Goal: Information Seeking & Learning: Find specific fact

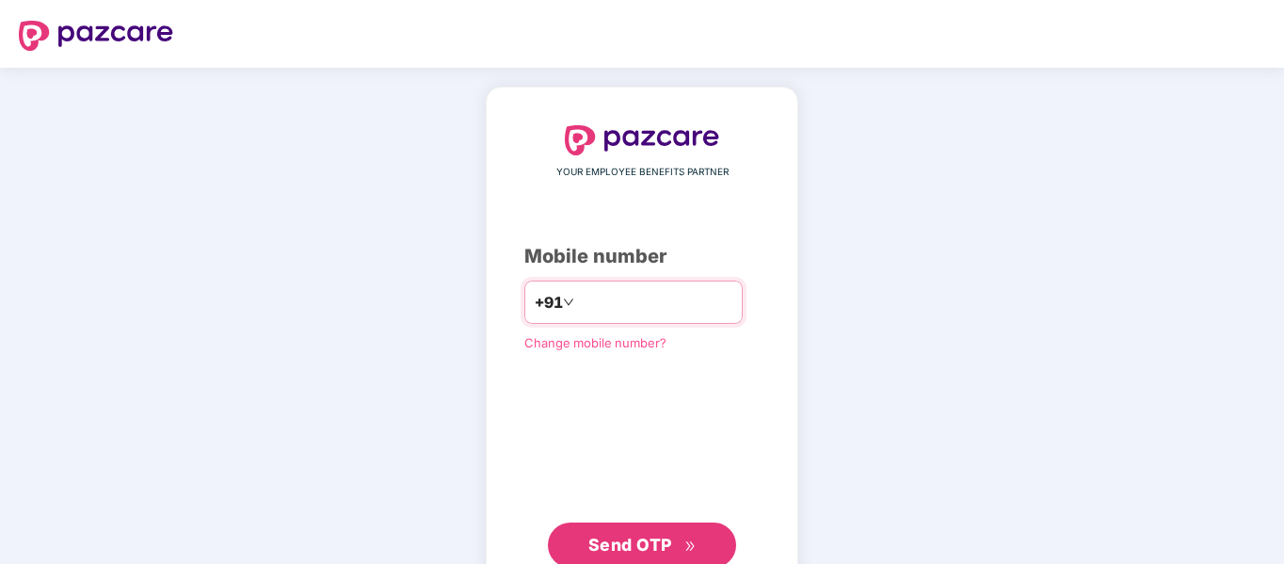
click at [611, 312] on input "number" at bounding box center [655, 302] width 154 height 30
type input "**********"
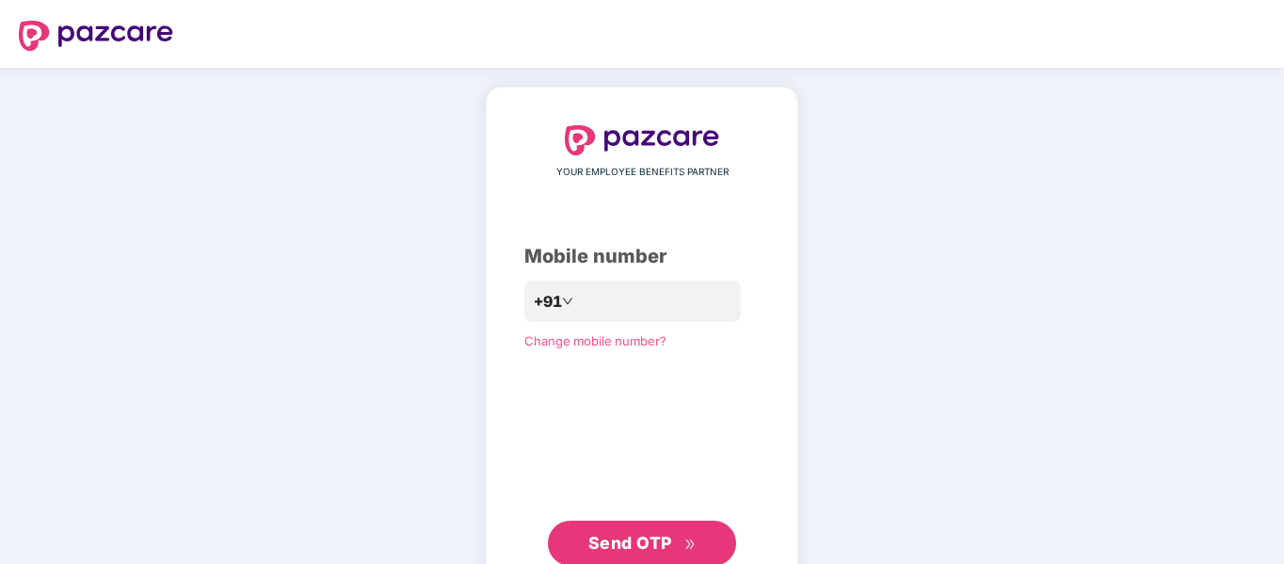
click at [623, 537] on span "Send OTP" at bounding box center [630, 543] width 84 height 20
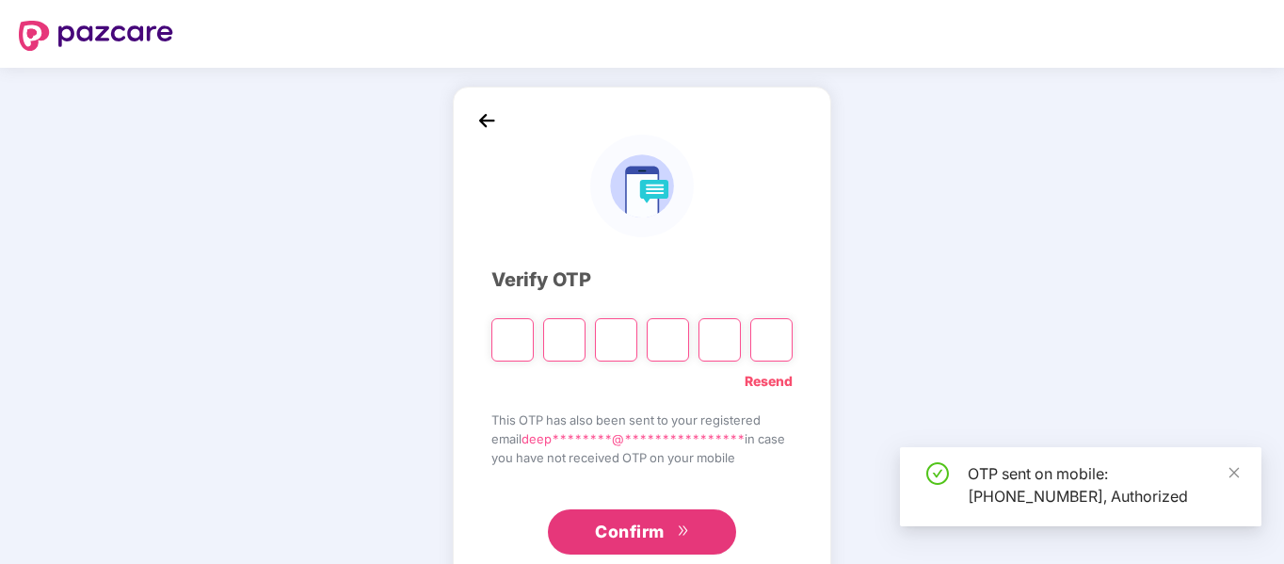
click at [623, 537] on span "Confirm" at bounding box center [630, 532] width 70 height 26
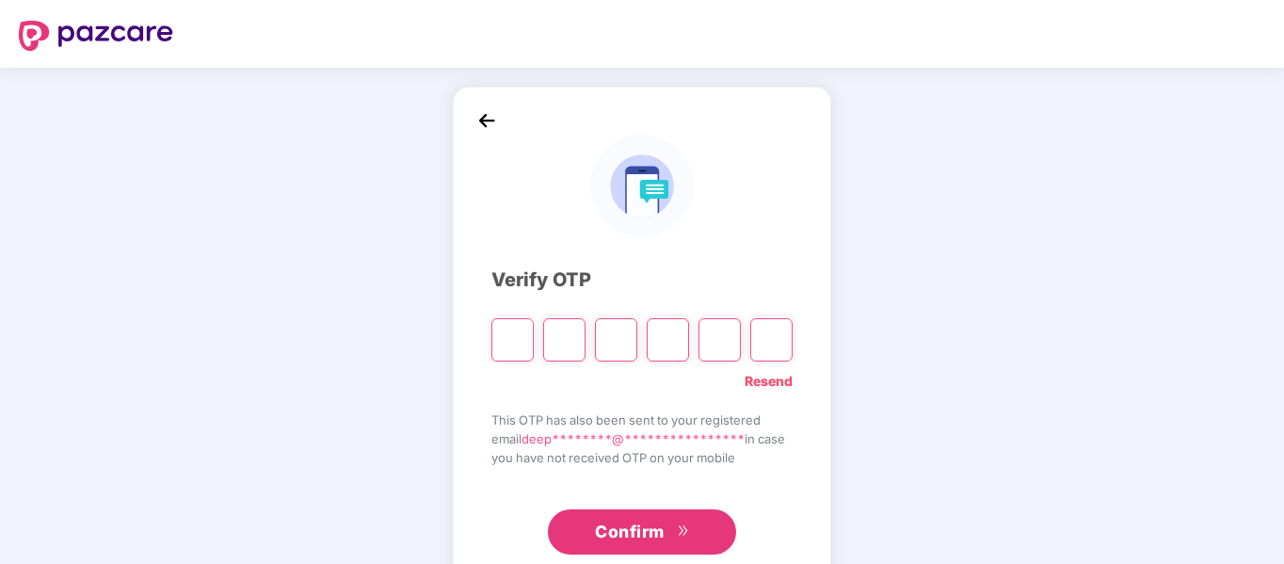
click at [509, 336] on input "Please enter verification code. Digit 1" at bounding box center [512, 339] width 42 height 43
type input "*"
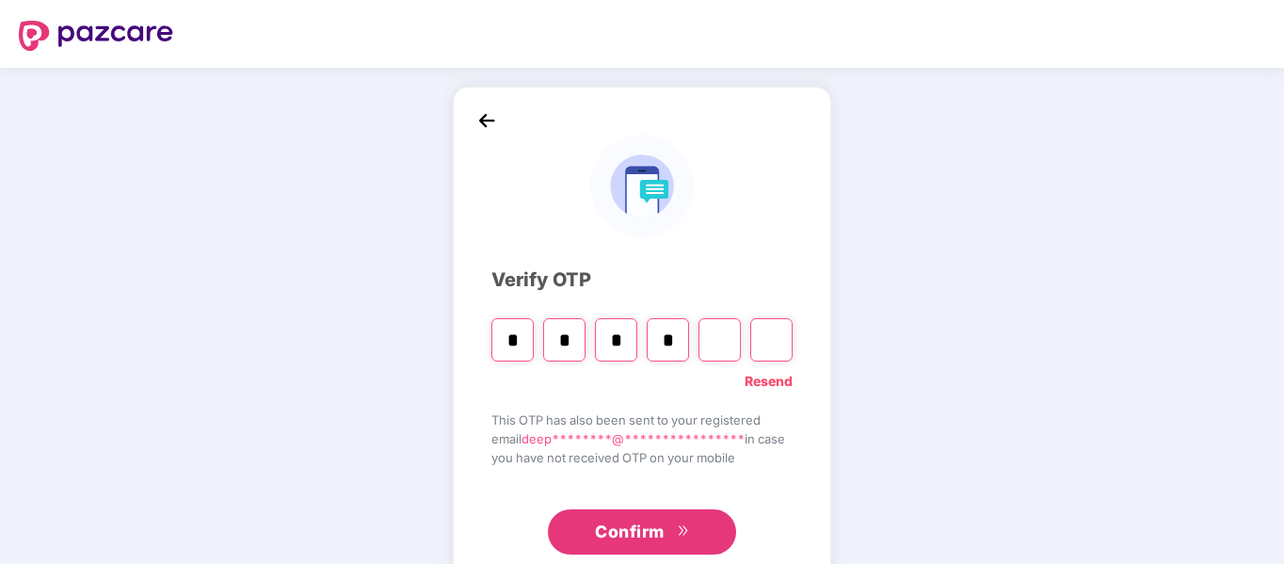
type input "*"
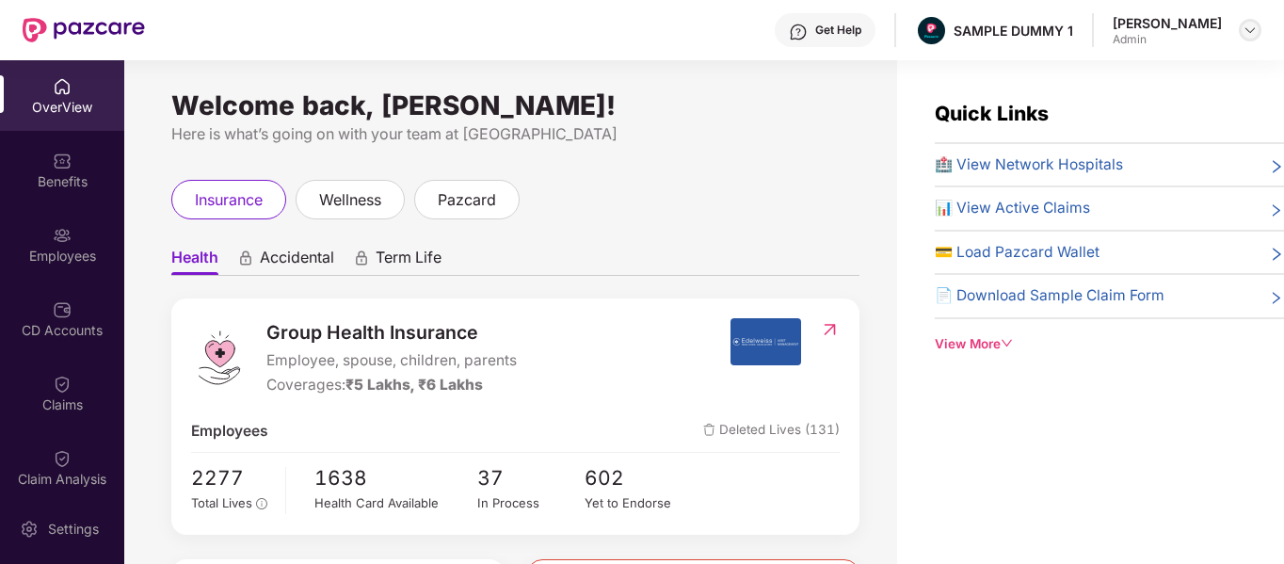
click at [1245, 19] on div at bounding box center [1249, 30] width 23 height 23
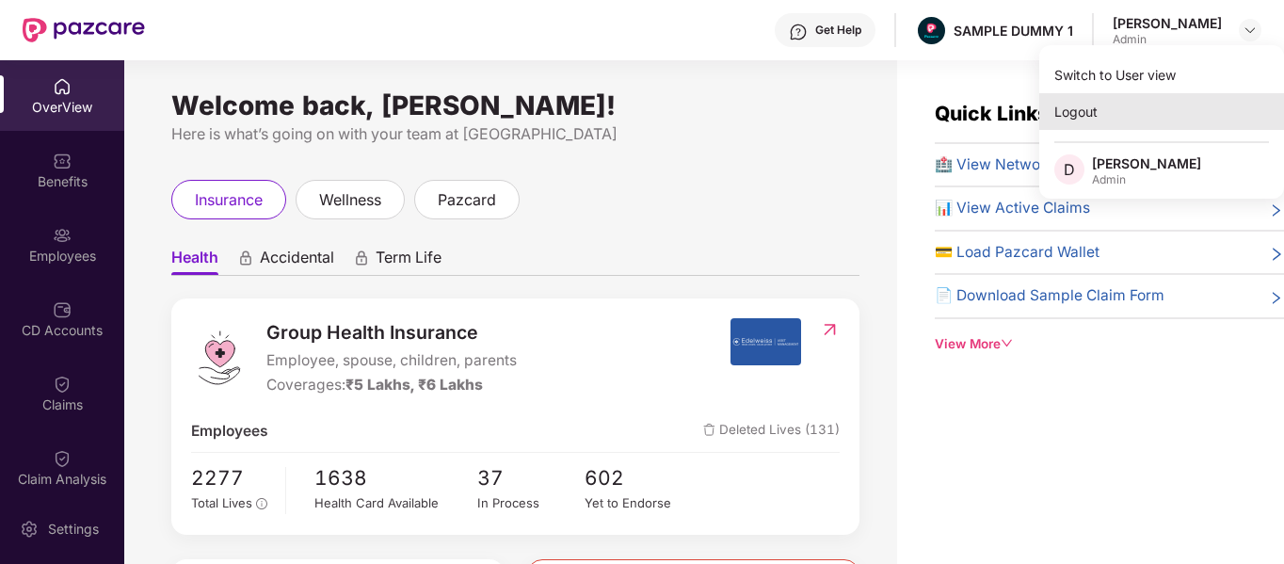
click at [1082, 114] on div "Logout" at bounding box center [1161, 111] width 245 height 37
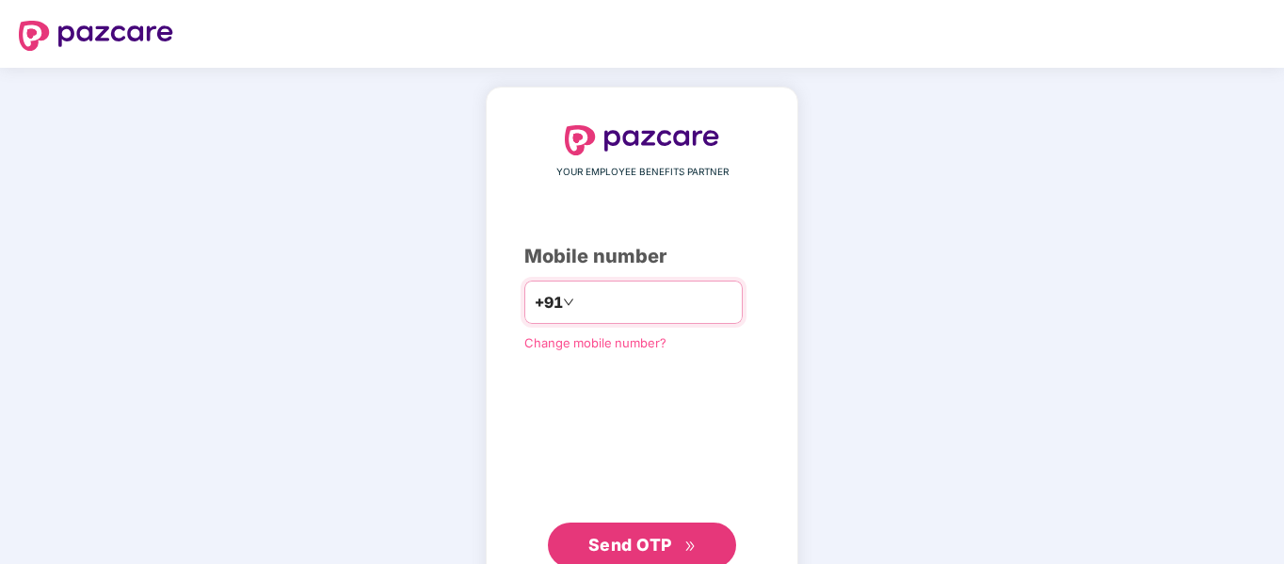
click at [587, 309] on input "number" at bounding box center [655, 302] width 154 height 30
type input "**********"
click at [644, 548] on span "Send OTP" at bounding box center [630, 545] width 84 height 20
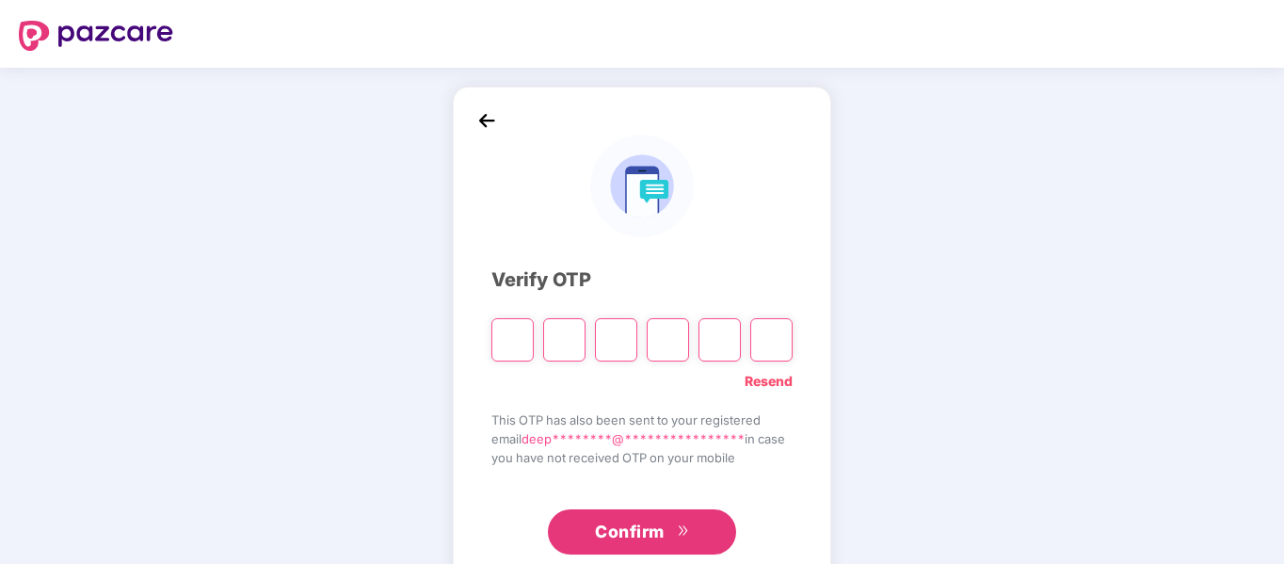
type input "*"
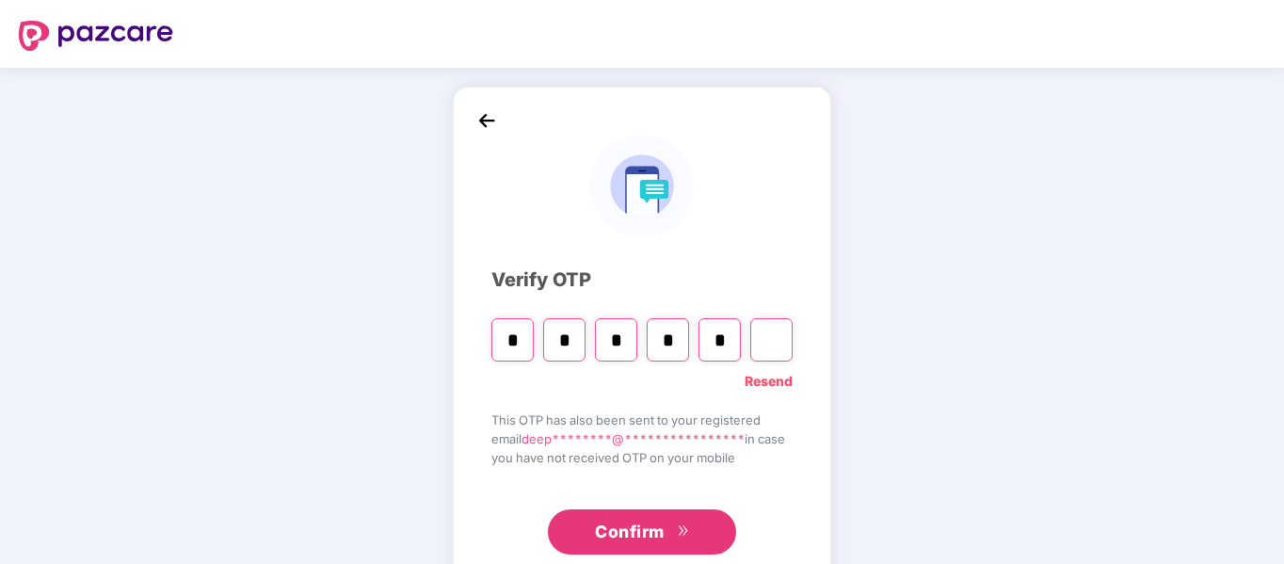
type input "*"
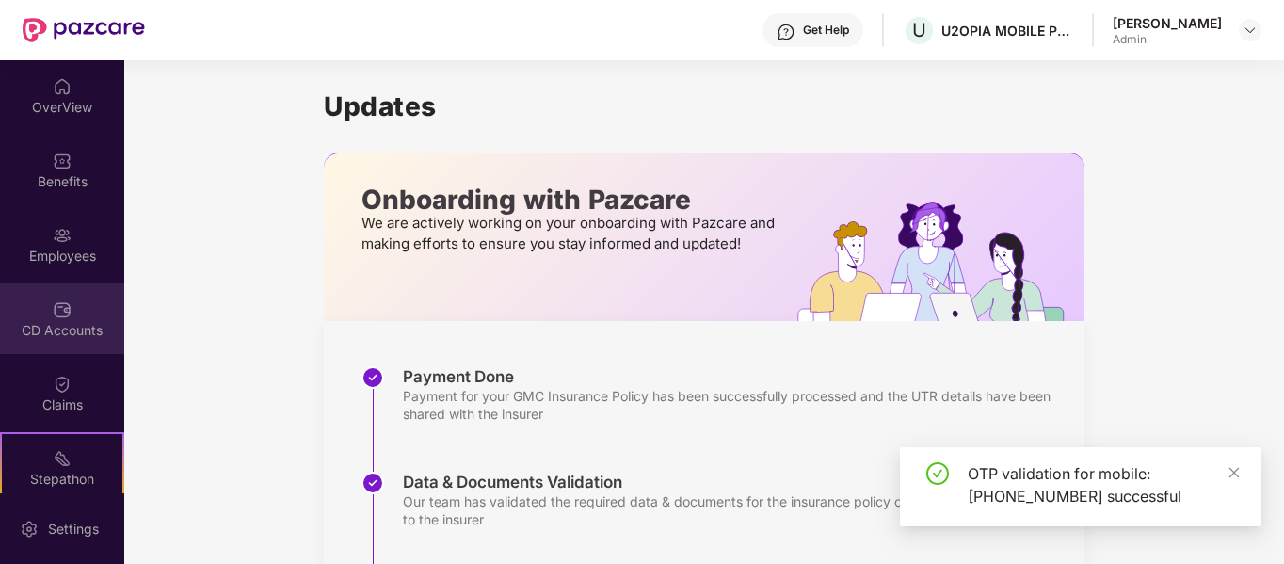
click at [68, 310] on img at bounding box center [62, 309] width 19 height 19
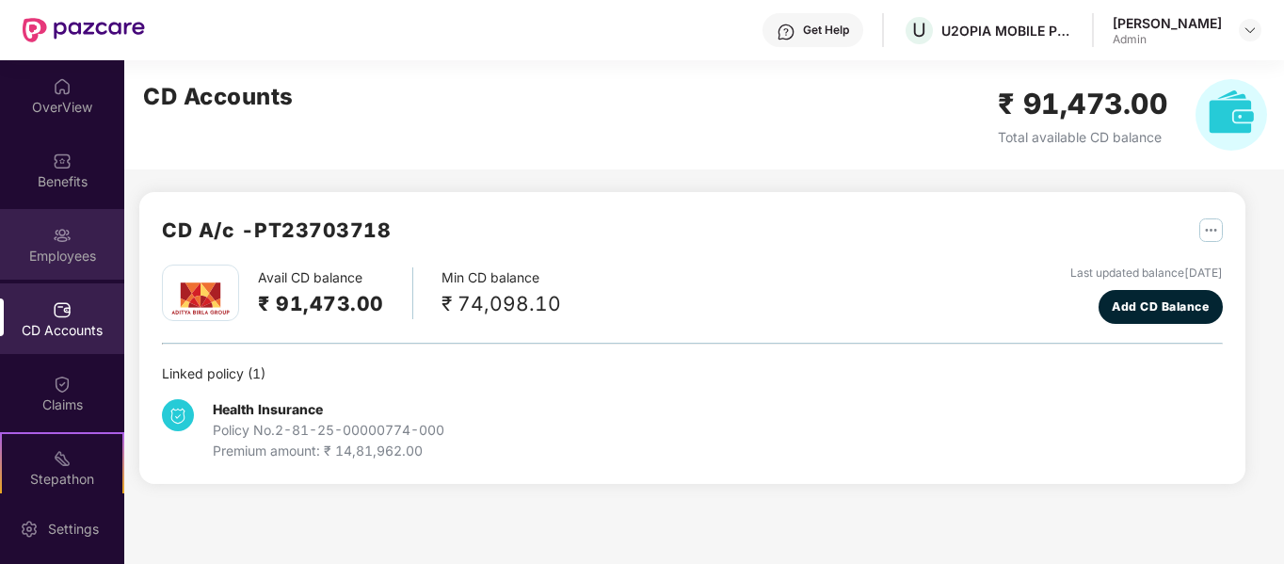
click at [67, 232] on img at bounding box center [62, 235] width 19 height 19
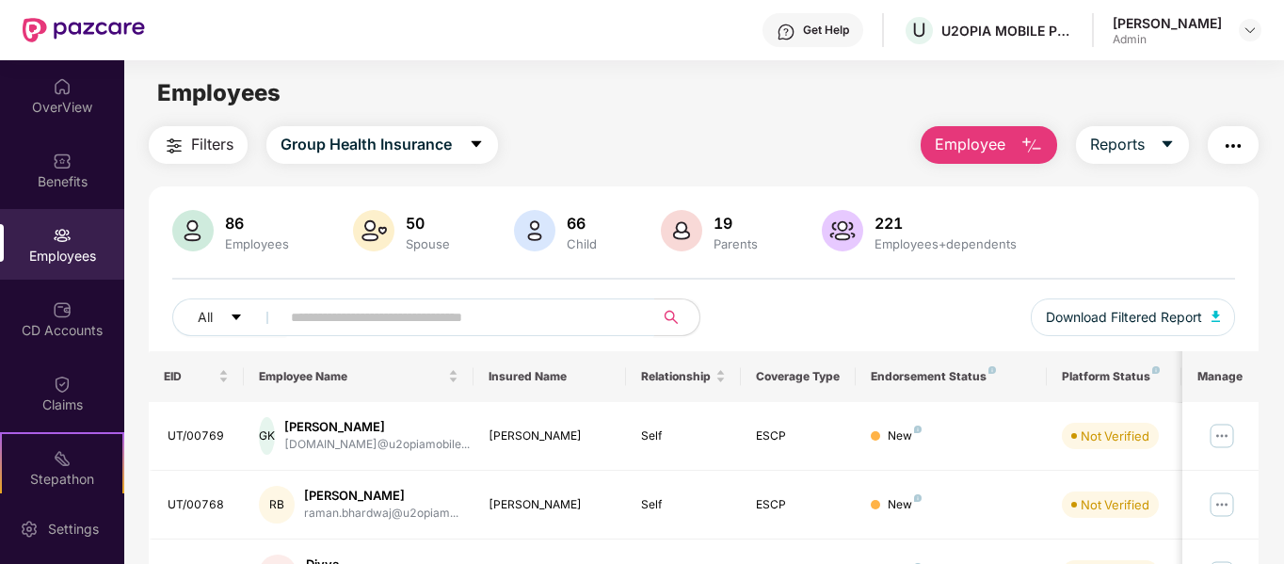
click at [407, 319] on input "text" at bounding box center [460, 317] width 338 height 28
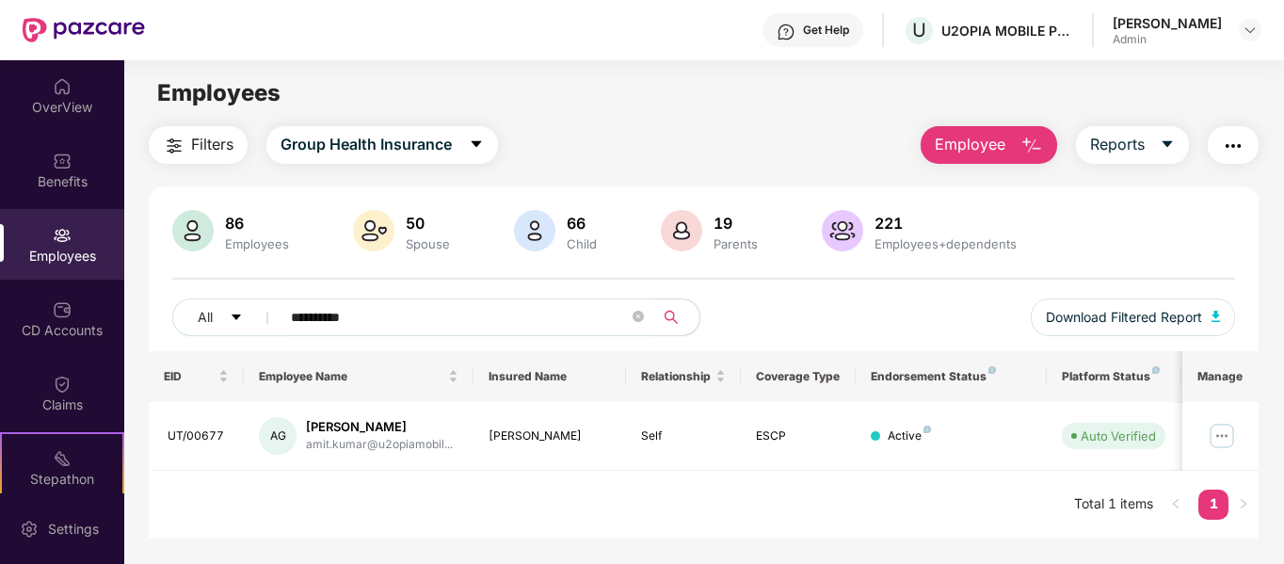
scroll to position [2, 0]
click at [387, 321] on input "**********" at bounding box center [460, 315] width 338 height 28
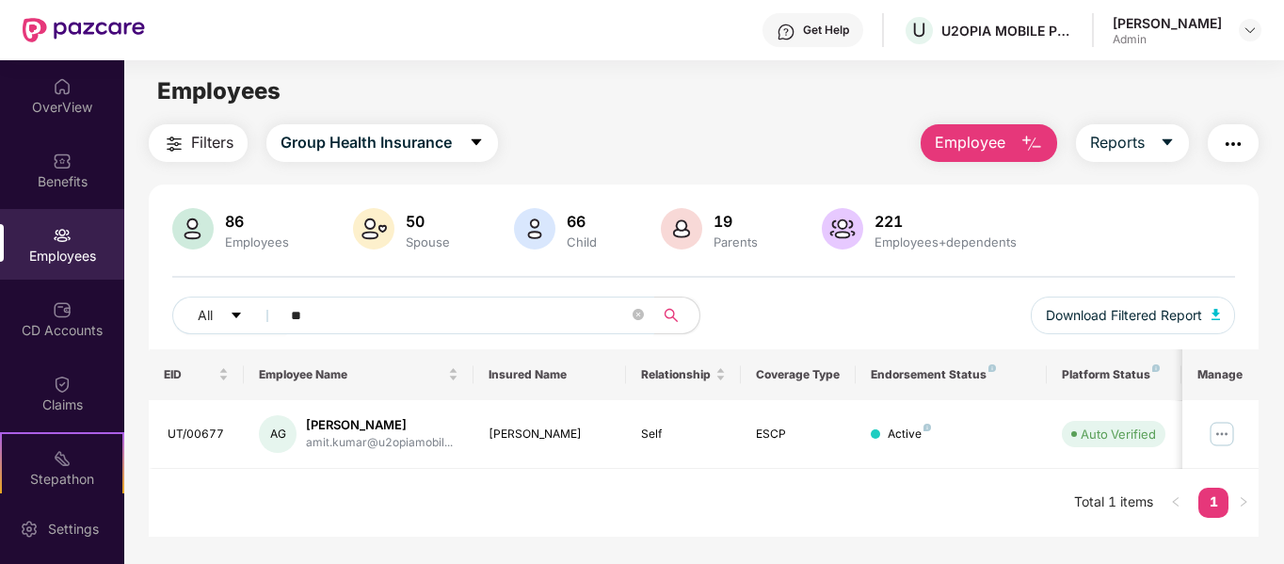
type input "*"
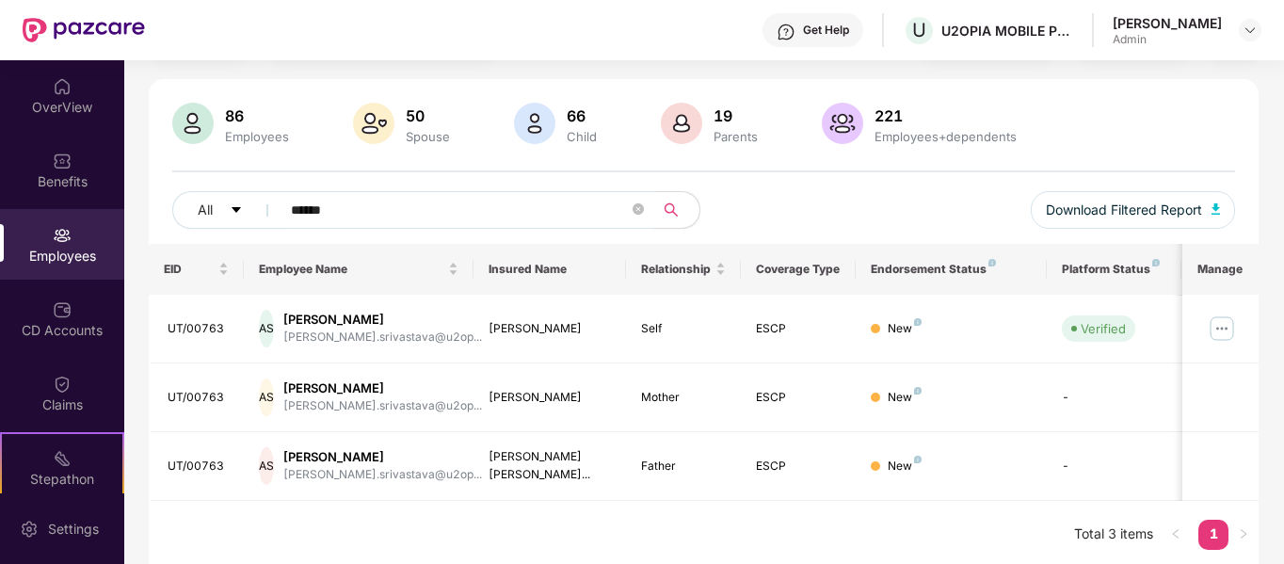
scroll to position [112, 0]
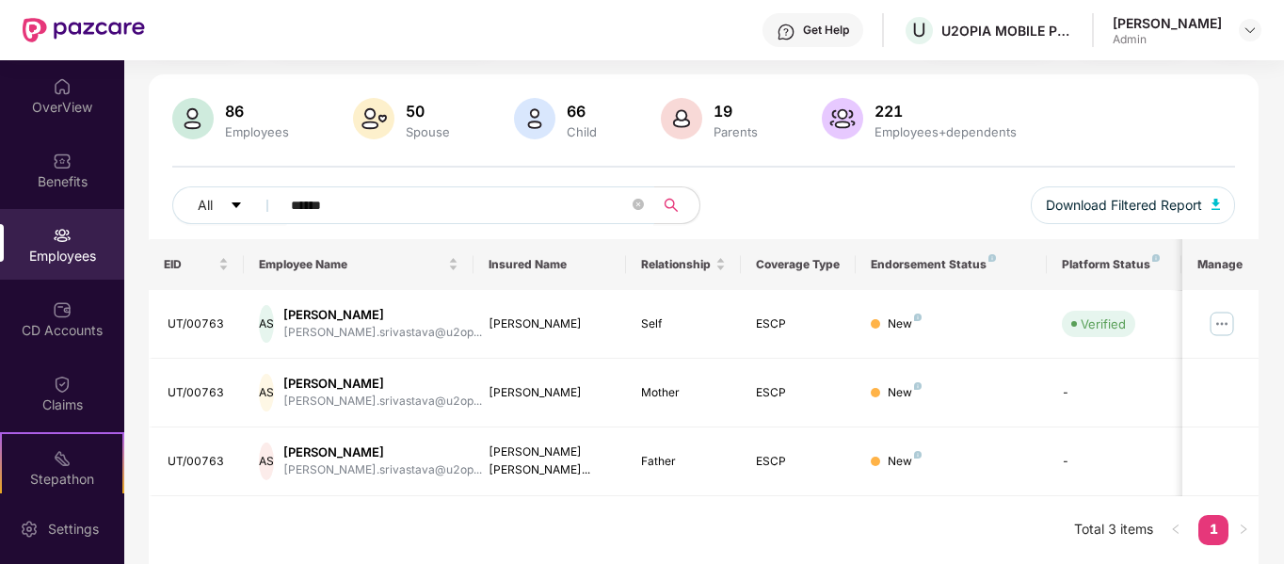
click at [361, 206] on input "******" at bounding box center [460, 205] width 338 height 28
type input "*"
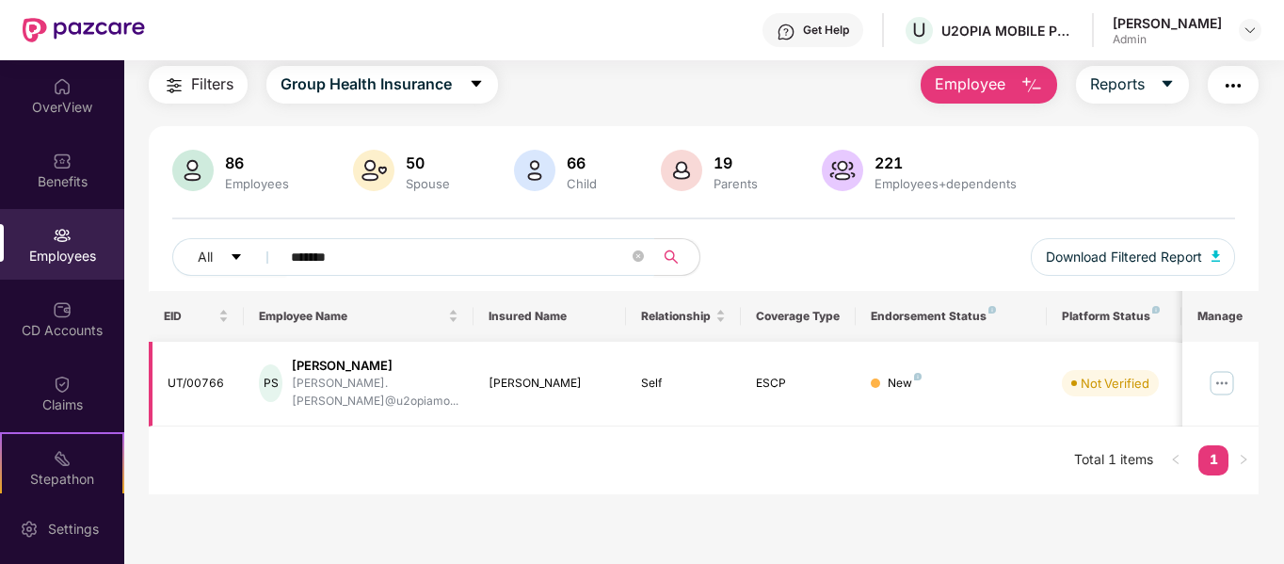
scroll to position [60, 0]
click at [353, 255] on input "*******" at bounding box center [460, 257] width 338 height 28
type input "*"
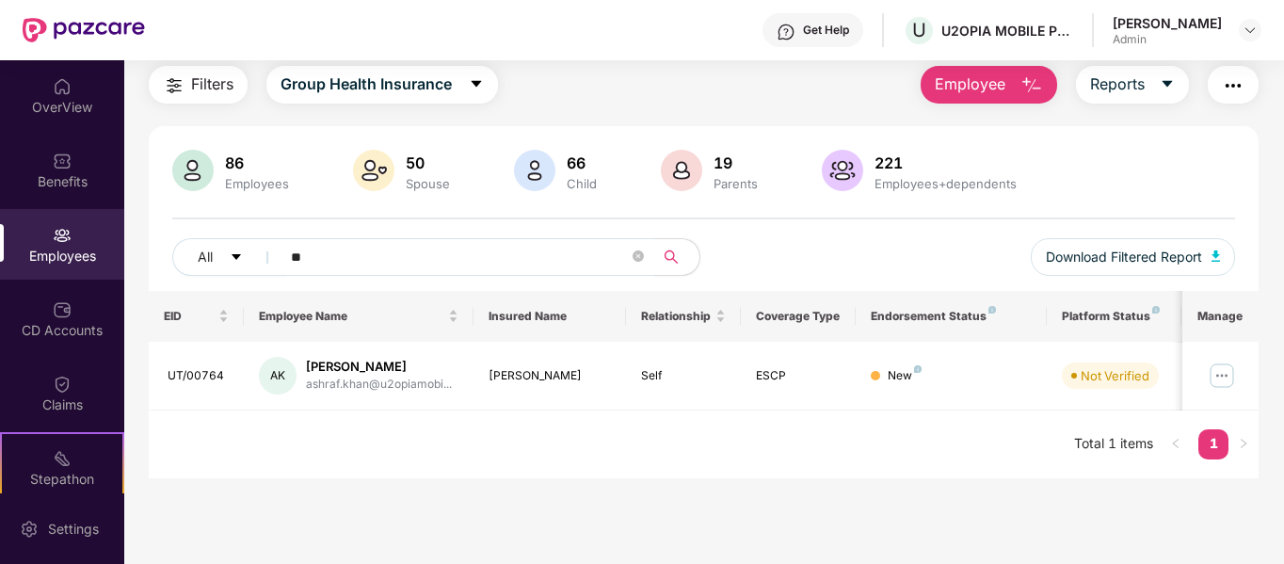
type input "*"
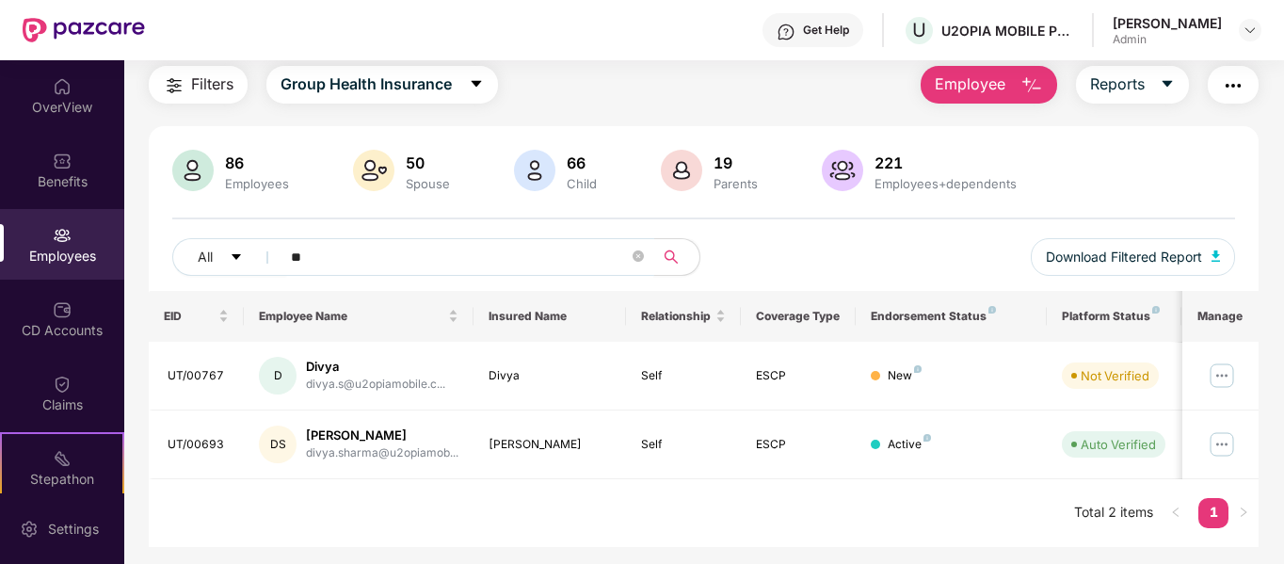
type input "*"
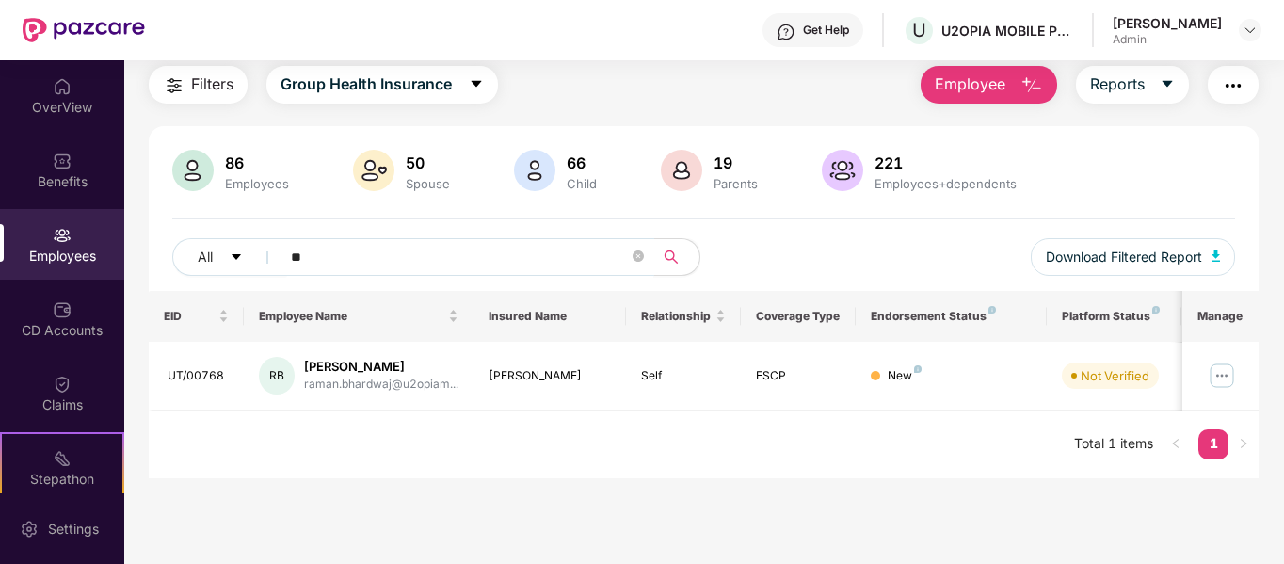
type input "*"
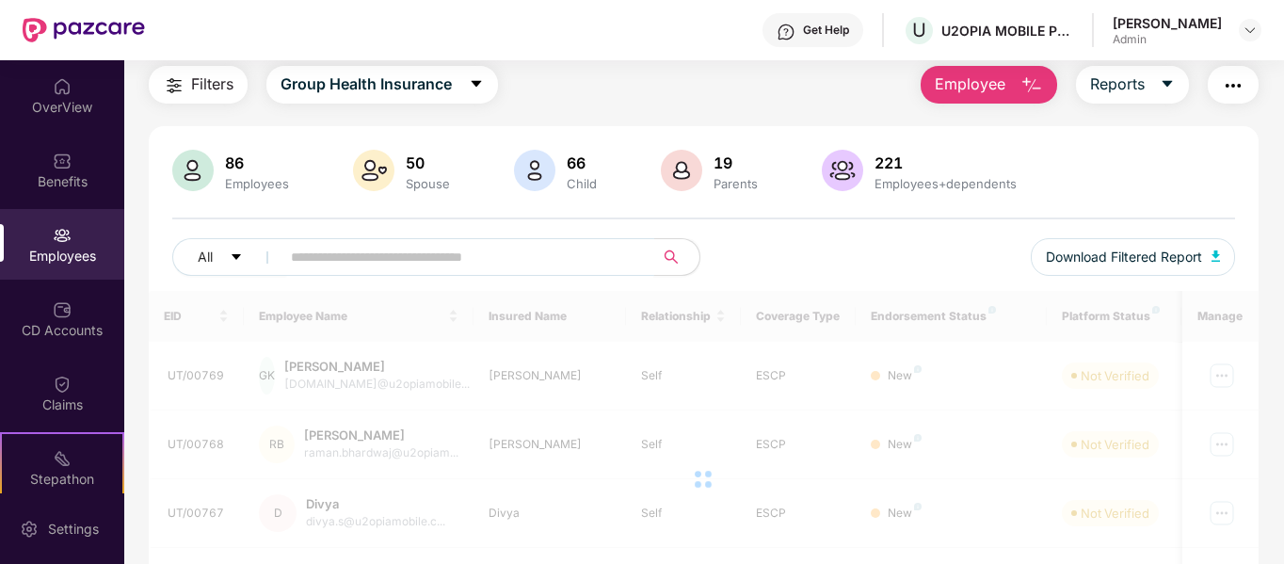
scroll to position [112, 0]
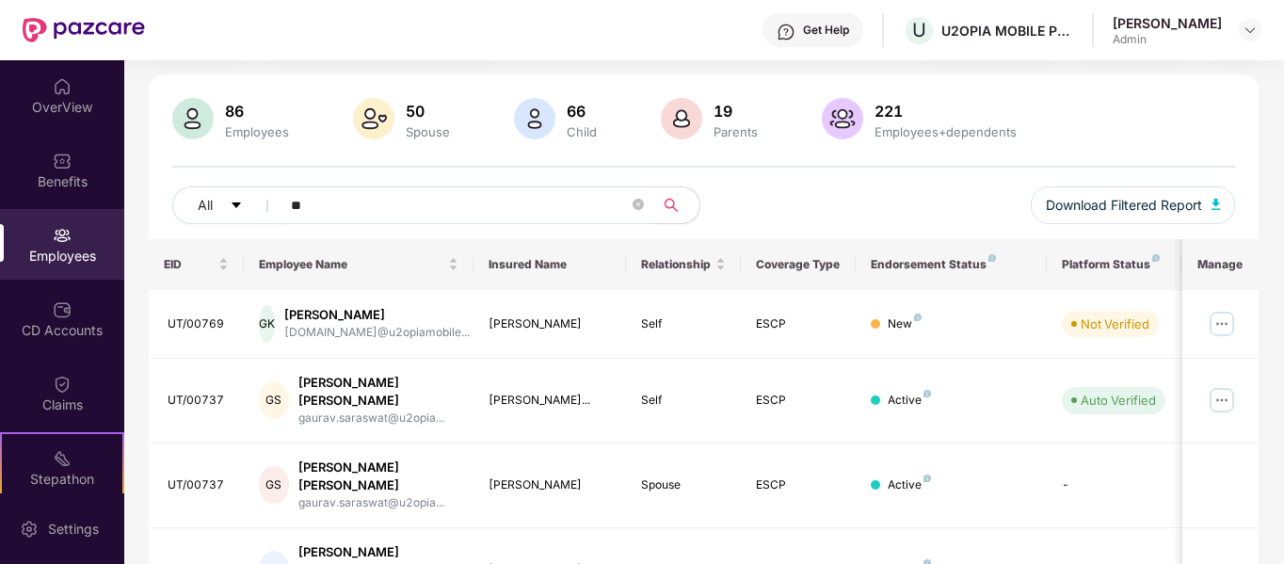
type input "*"
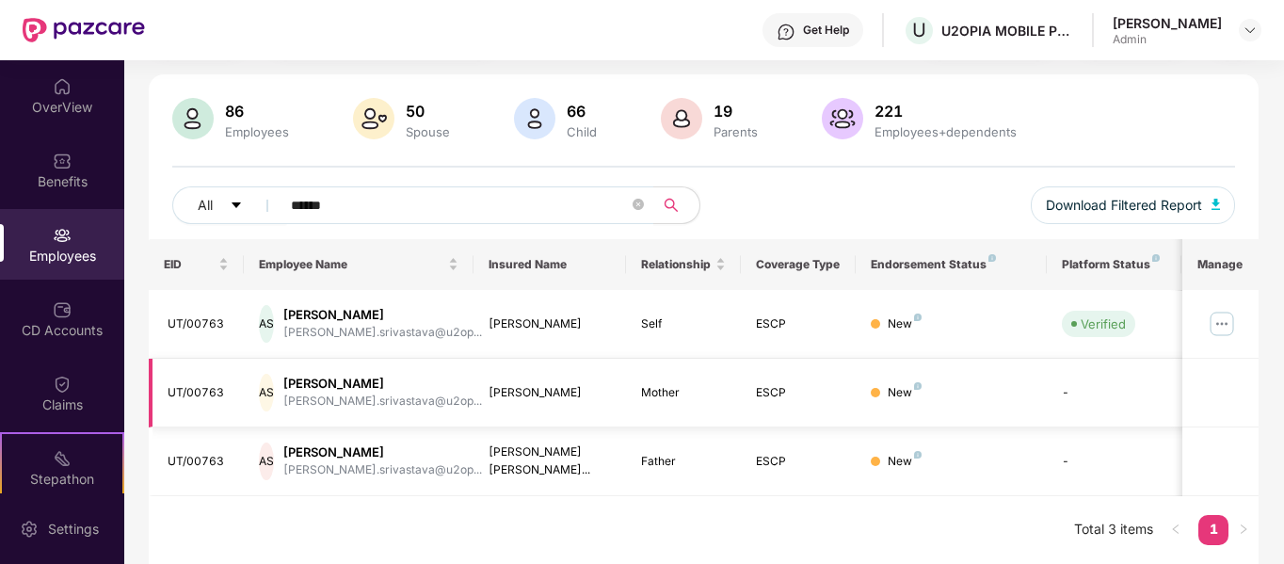
click at [649, 384] on div "Mother" at bounding box center [683, 393] width 85 height 18
click at [339, 206] on input "******" at bounding box center [460, 205] width 338 height 28
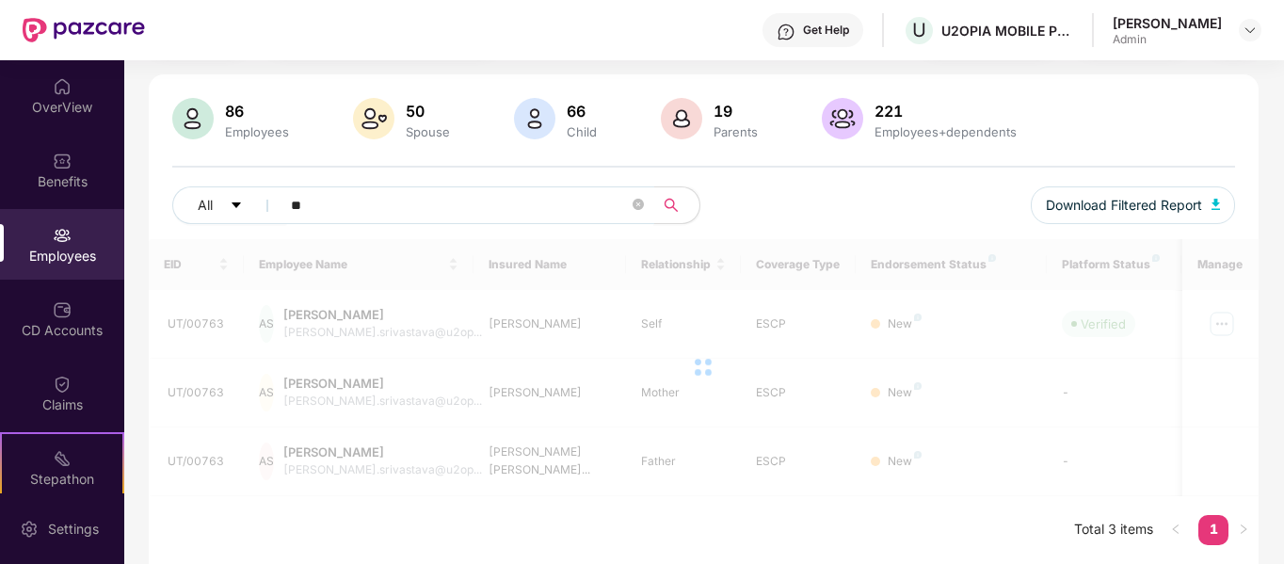
type input "*"
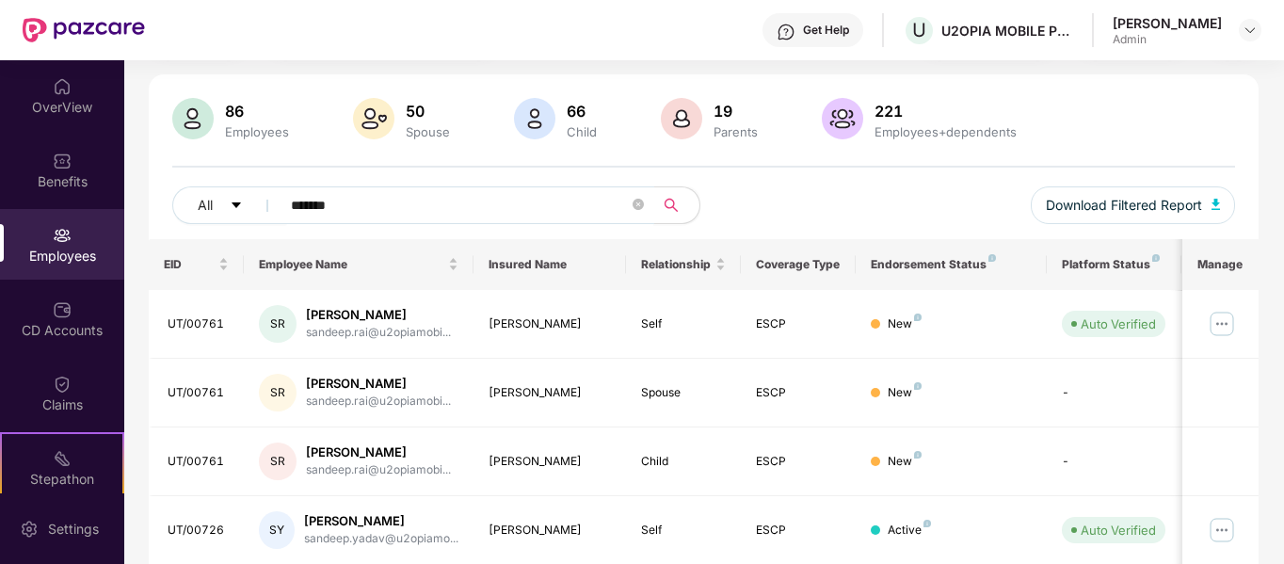
click at [373, 208] on input "*******" at bounding box center [460, 205] width 338 height 28
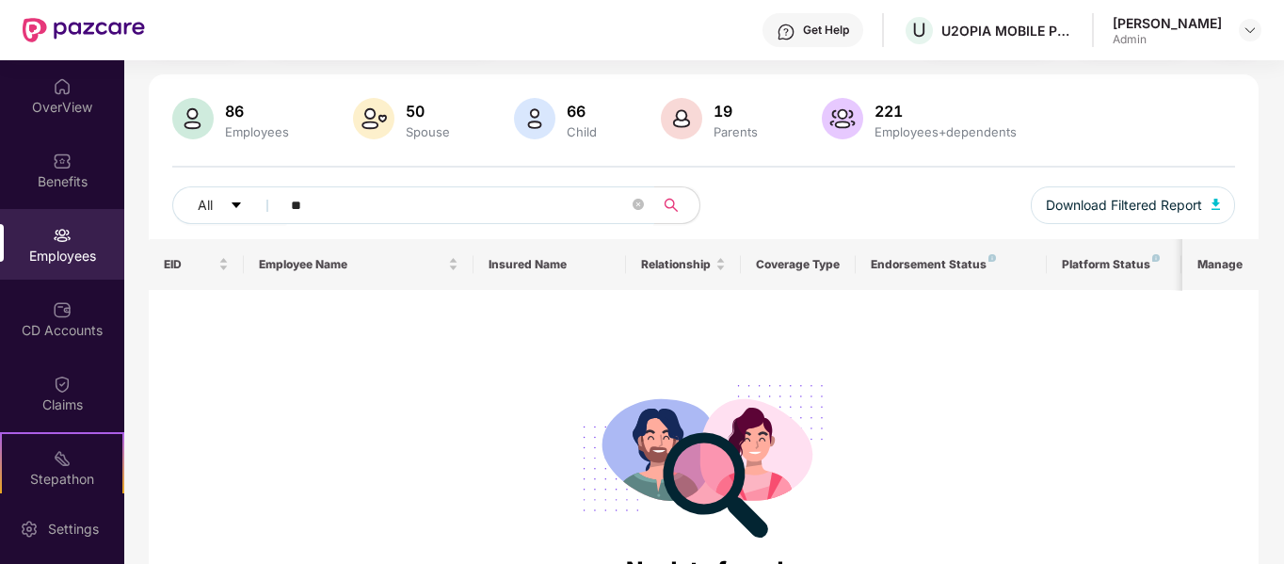
type input "*"
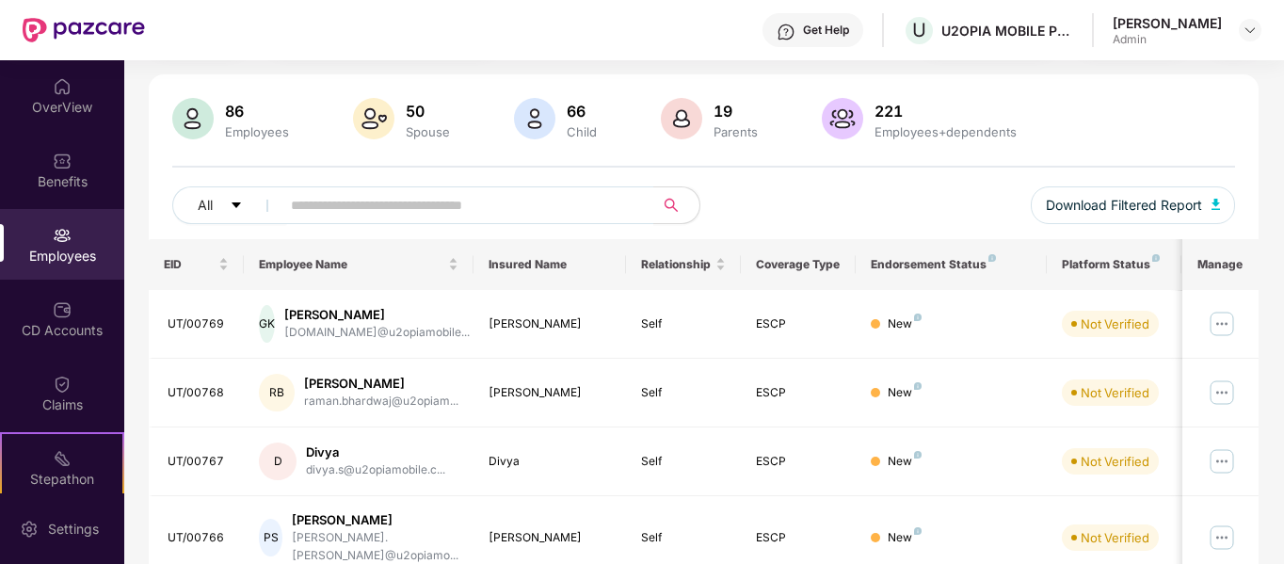
click at [808, 195] on div "All Download Filtered Report" at bounding box center [703, 212] width 1063 height 53
